Goal: Information Seeking & Learning: Compare options

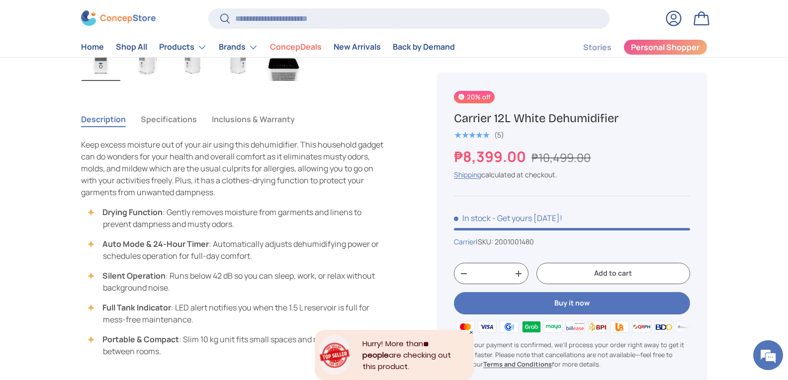
scroll to position [696, 0]
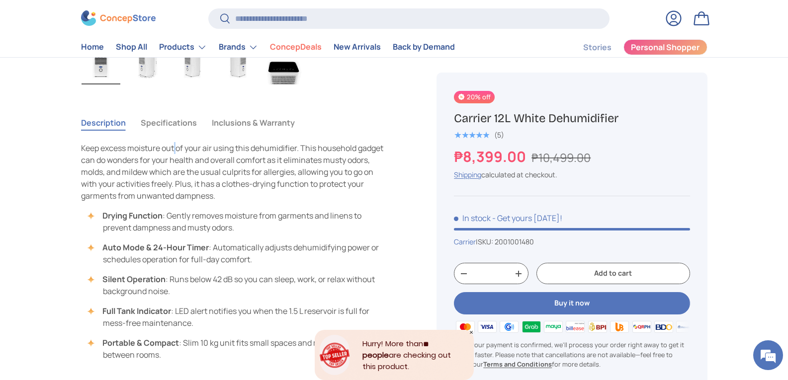
drag, startPoint x: 175, startPoint y: 137, endPoint x: 182, endPoint y: 131, distance: 9.6
click at [181, 133] on tabbed-content "Description Specifications Inclusions & Warranty Keep excess moisture out of yo…" at bounding box center [235, 236] width 308 height 250
click at [182, 131] on button "Specifications" at bounding box center [169, 122] width 56 height 23
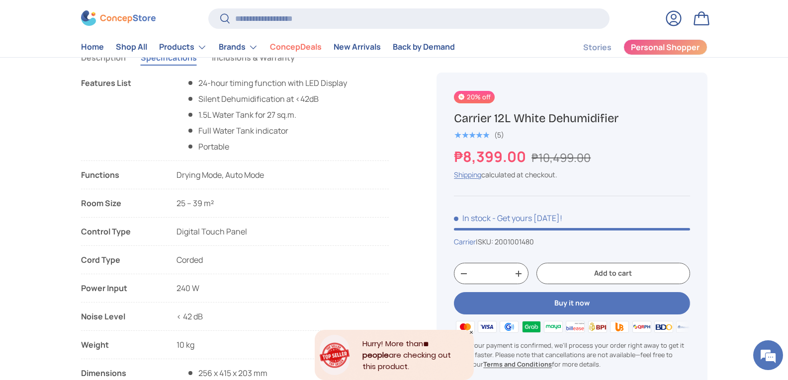
scroll to position [746, 0]
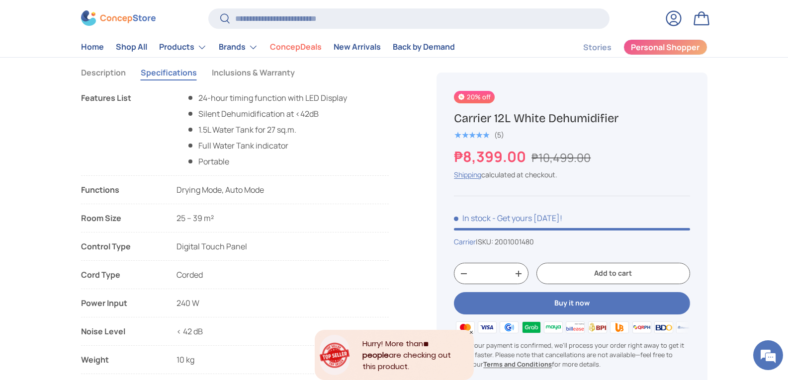
click at [326, 137] on ul "24-hour timing function with LED Display Silent Dehumidification at <42dB 1.5L …" at bounding box center [261, 130] width 171 height 76
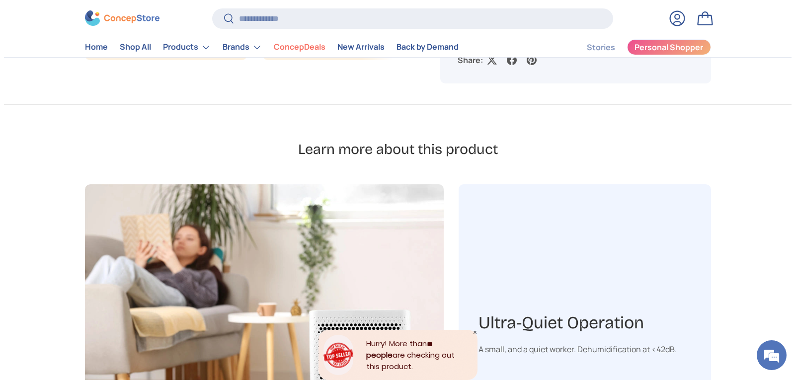
scroll to position [1032, 0]
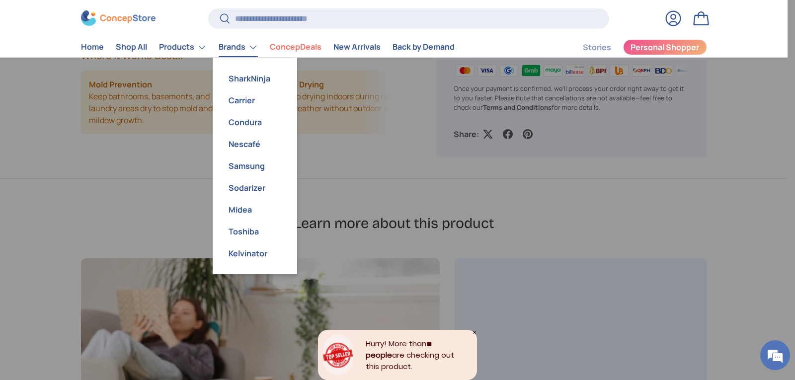
click at [235, 44] on link "Brands" at bounding box center [238, 47] width 39 height 20
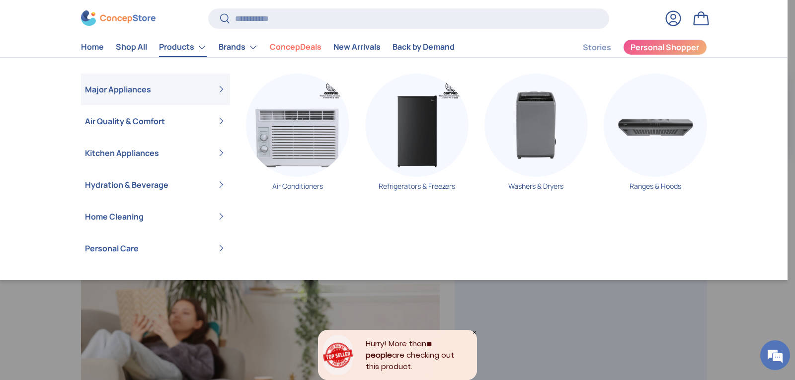
click at [190, 47] on link "Products" at bounding box center [183, 47] width 48 height 20
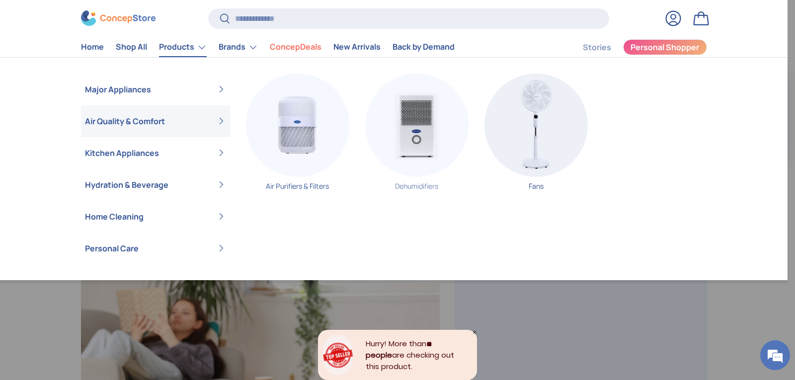
click at [419, 154] on img "Primary" at bounding box center [416, 125] width 103 height 103
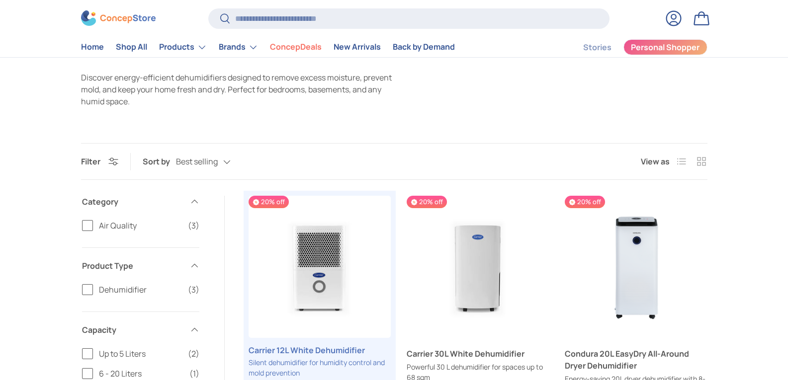
scroll to position [199, 0]
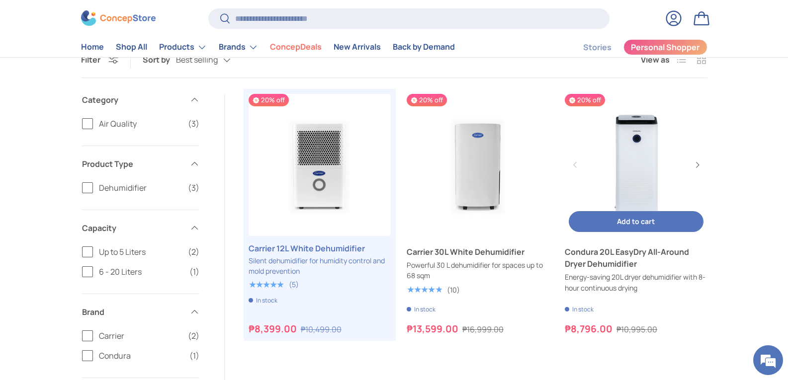
click at [637, 260] on link "Condura 20L EasyDry All-Around Dryer Dehumidifier" at bounding box center [636, 258] width 142 height 24
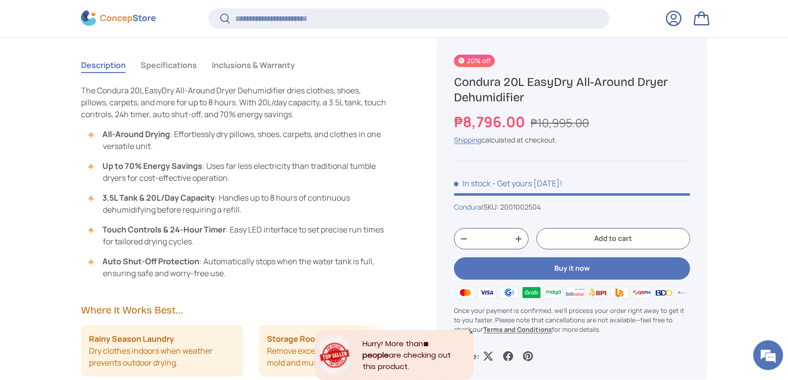
scroll to position [793, 0]
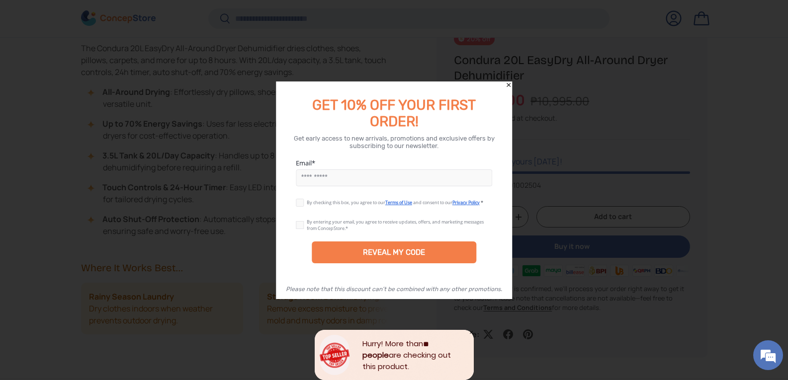
click at [508, 83] on icon "Close" at bounding box center [508, 85] width 7 height 7
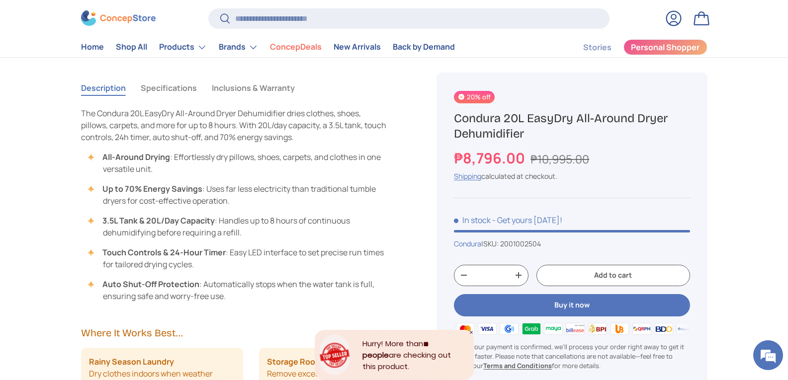
scroll to position [646, 0]
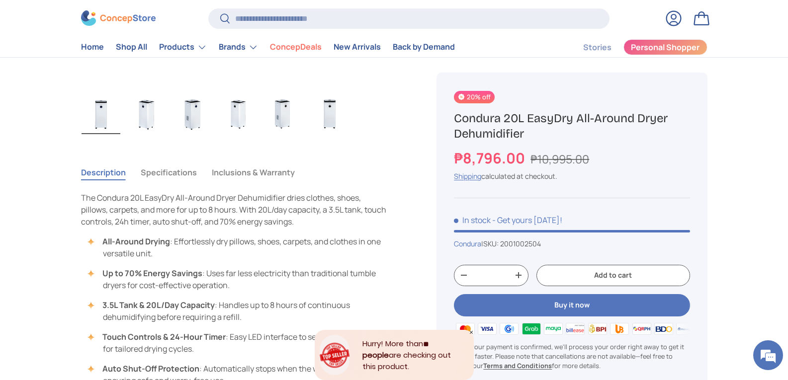
click at [169, 172] on button "Specifications" at bounding box center [169, 172] width 56 height 23
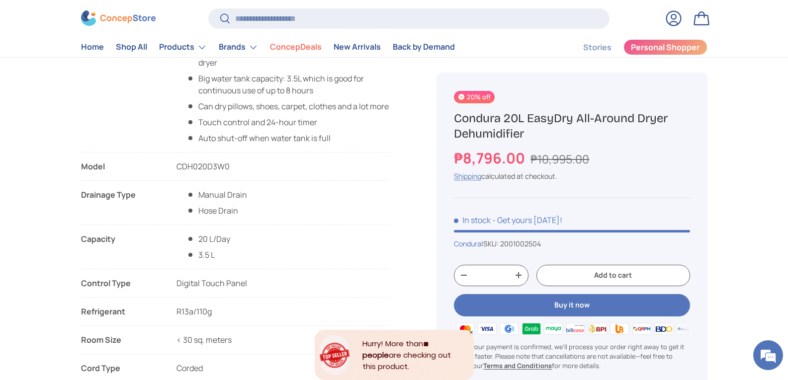
scroll to position [696, 0]
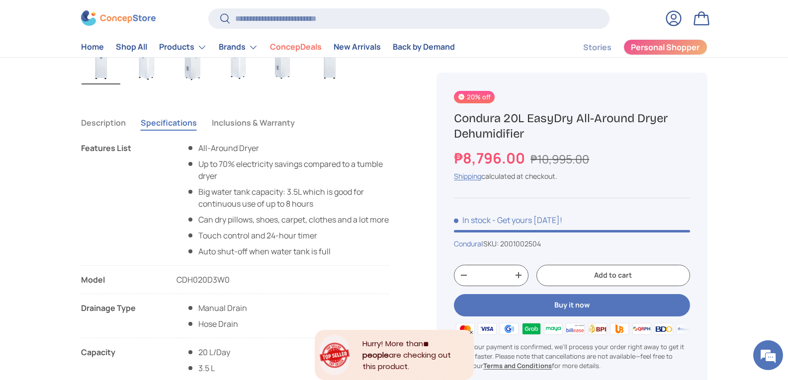
click at [257, 131] on button "Inclusions & Warranty" at bounding box center [253, 122] width 83 height 23
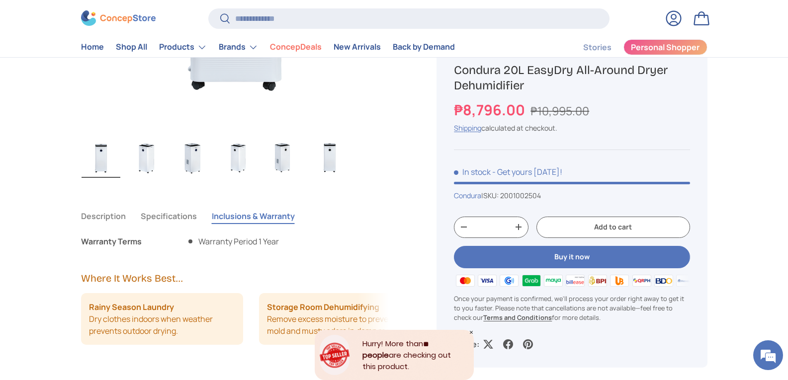
scroll to position [497, 0]
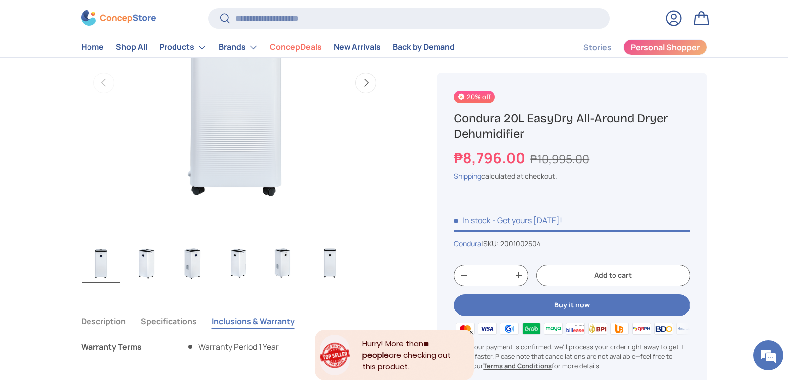
click at [168, 317] on button "Specifications" at bounding box center [169, 321] width 56 height 23
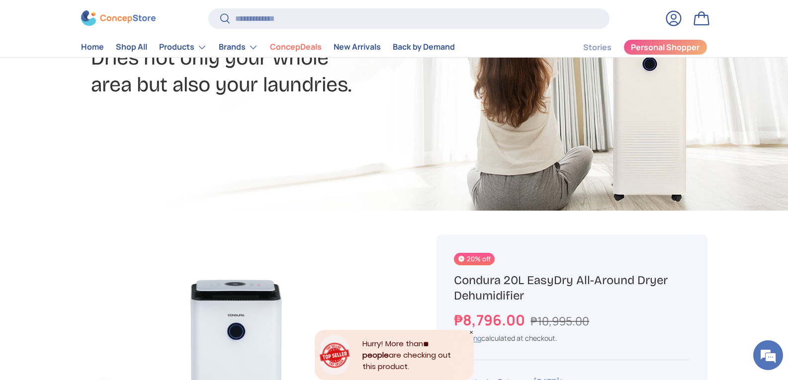
scroll to position [149, 0]
